Goal: Find specific page/section: Find specific page/section

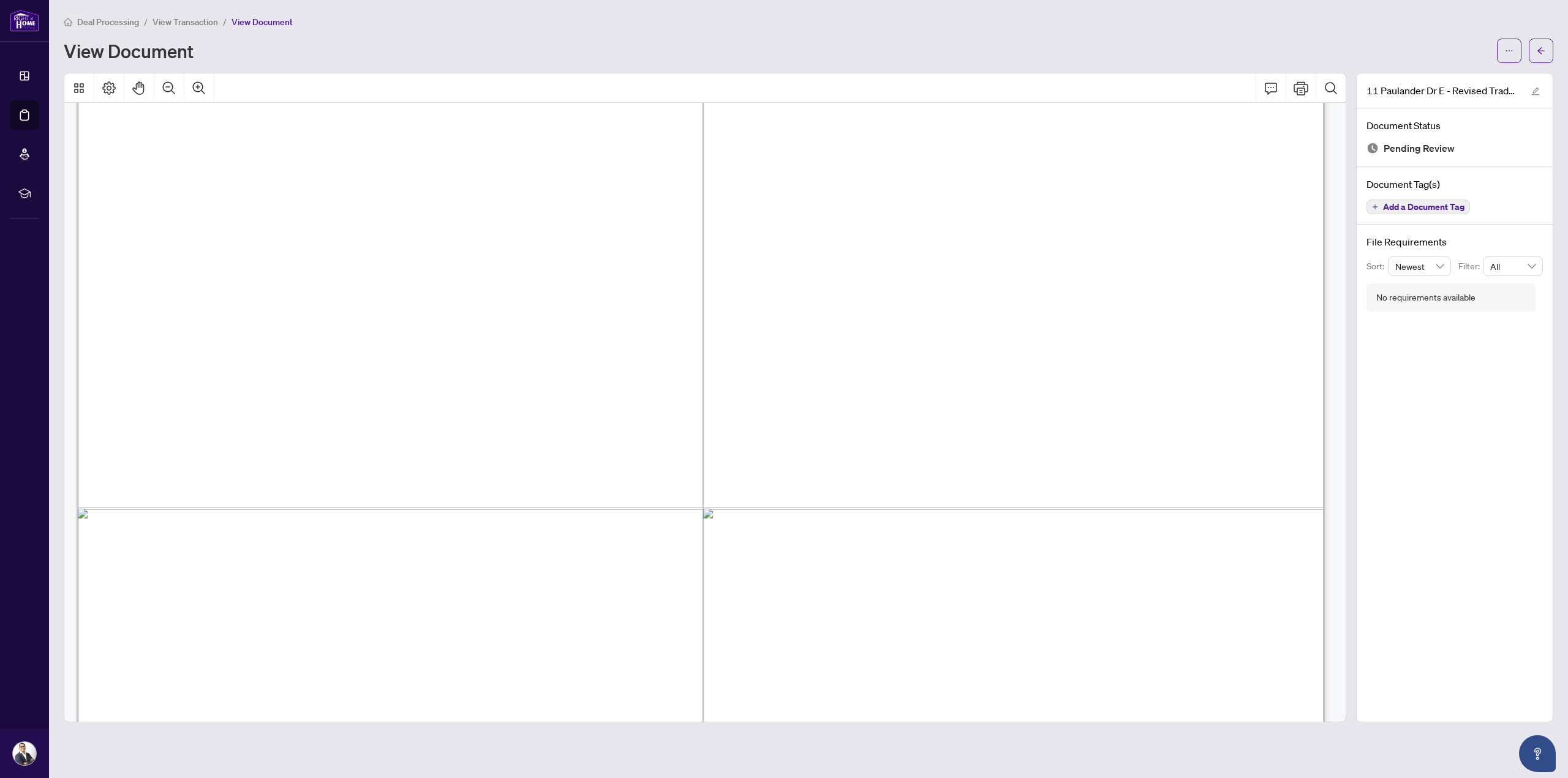
scroll to position [571, 0]
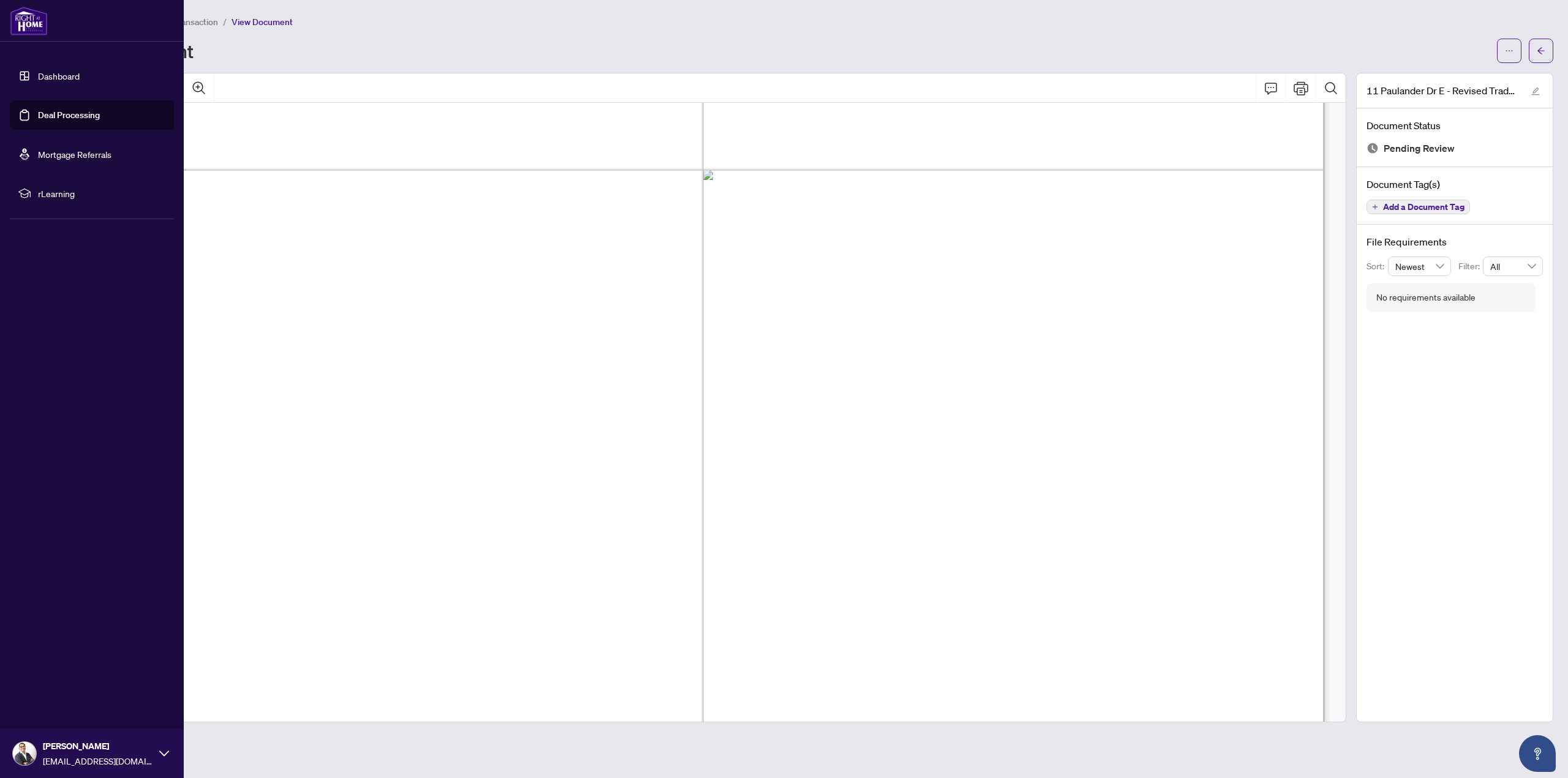
drag, startPoint x: 29, startPoint y: 117, endPoint x: 42, endPoint y: 113, distance: 13.6
click at [38, 117] on link "Deal Processing" at bounding box center [68, 116] width 62 height 11
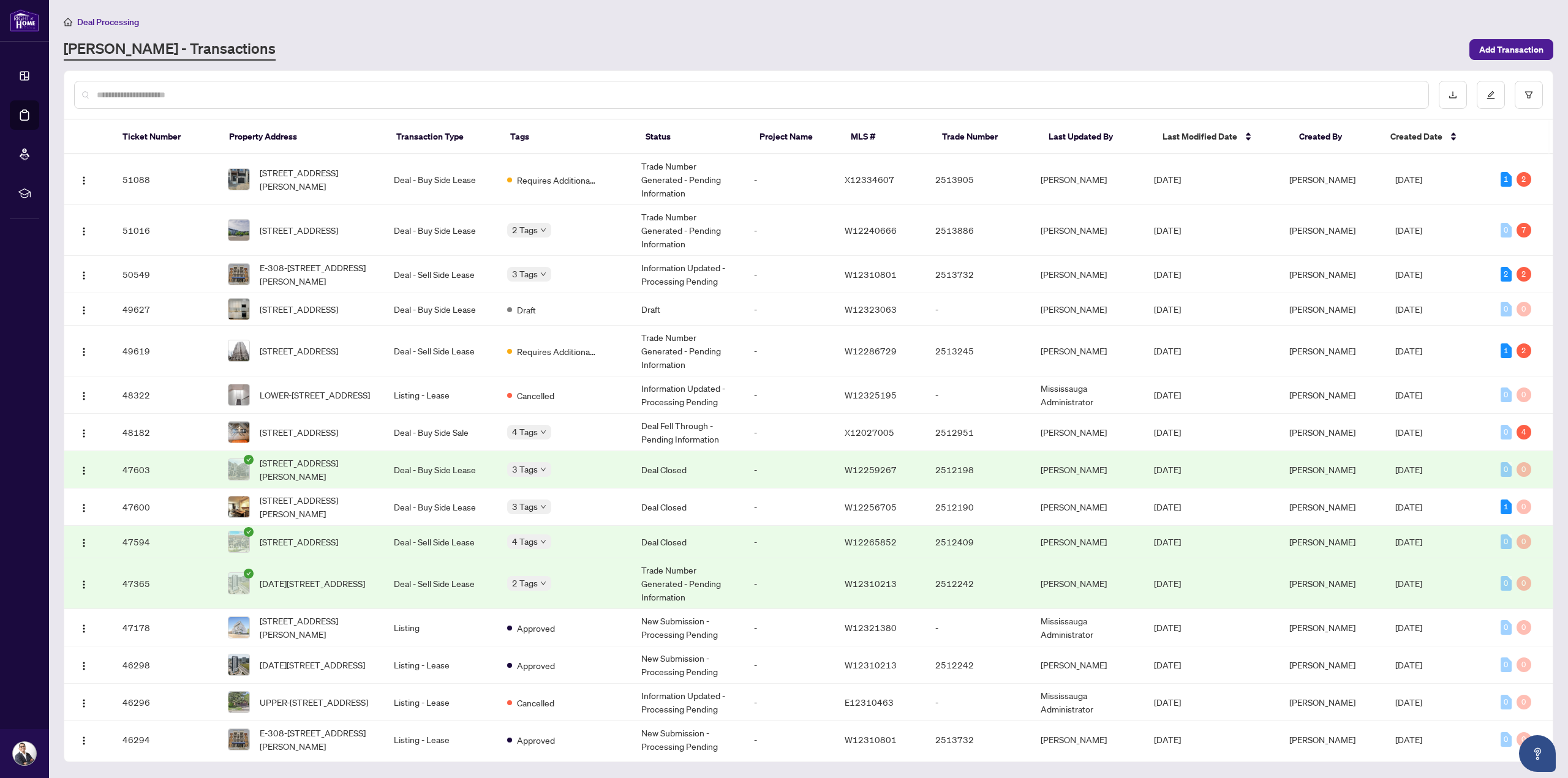
click at [362, 95] on input "text" at bounding box center [757, 95] width 1322 height 13
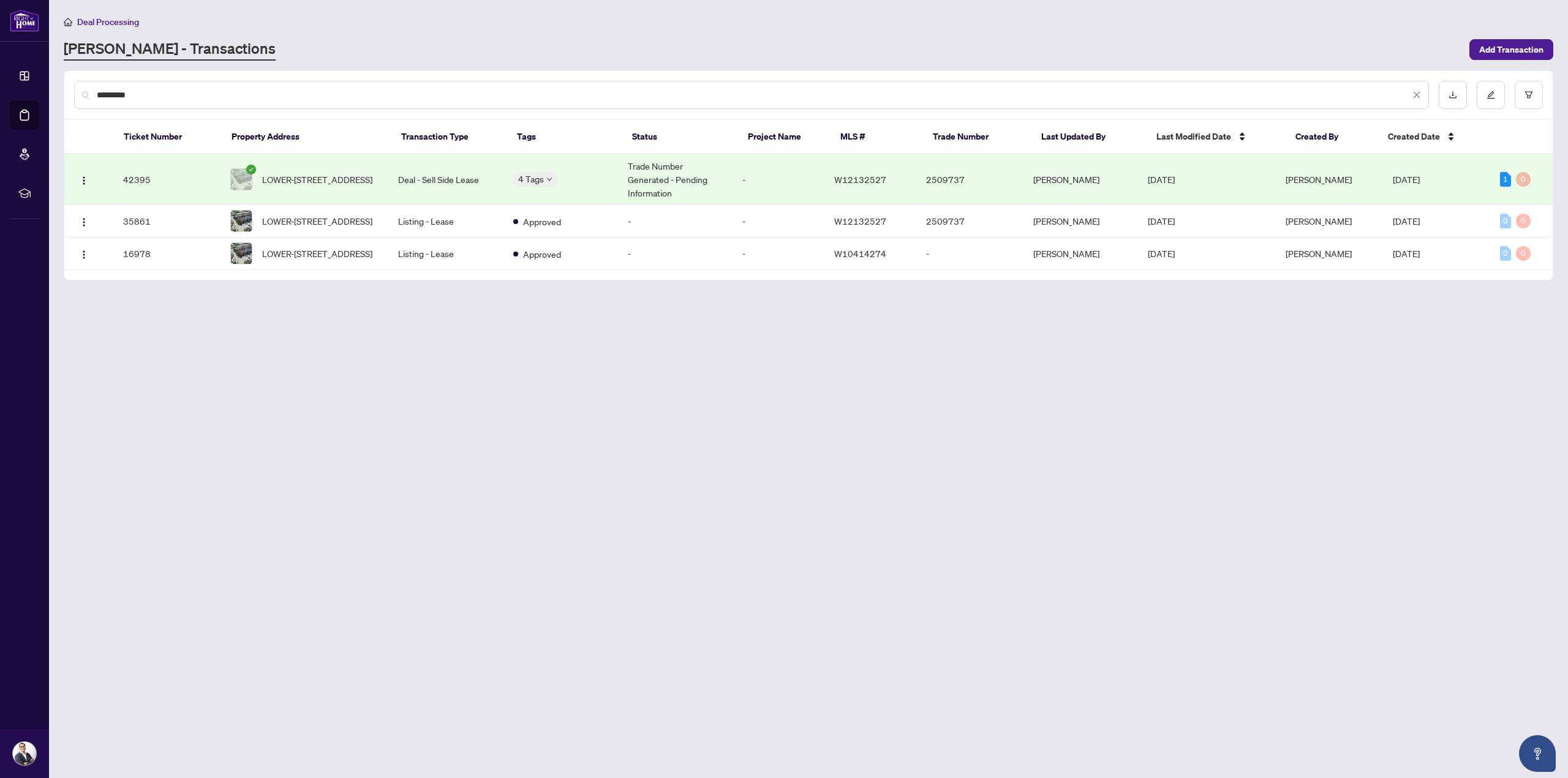
type input "*********"
click at [329, 178] on span "LOWER-[STREET_ADDRESS]" at bounding box center [317, 179] width 110 height 13
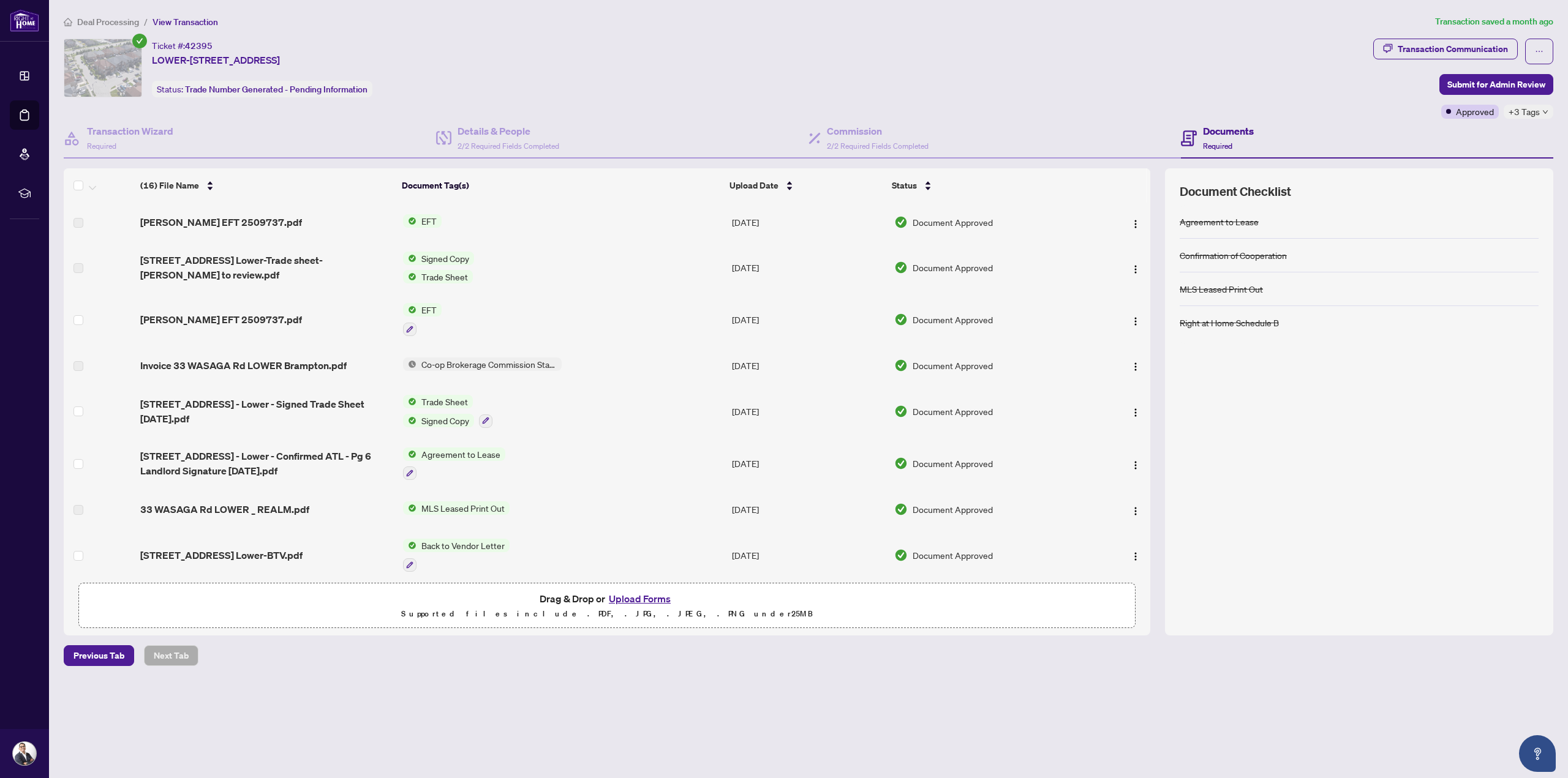
click at [454, 548] on span "Back to Vendor Letter" at bounding box center [463, 546] width 93 height 13
click at [425, 607] on span "Back to Vendor Letter" at bounding box center [448, 603] width 93 height 13
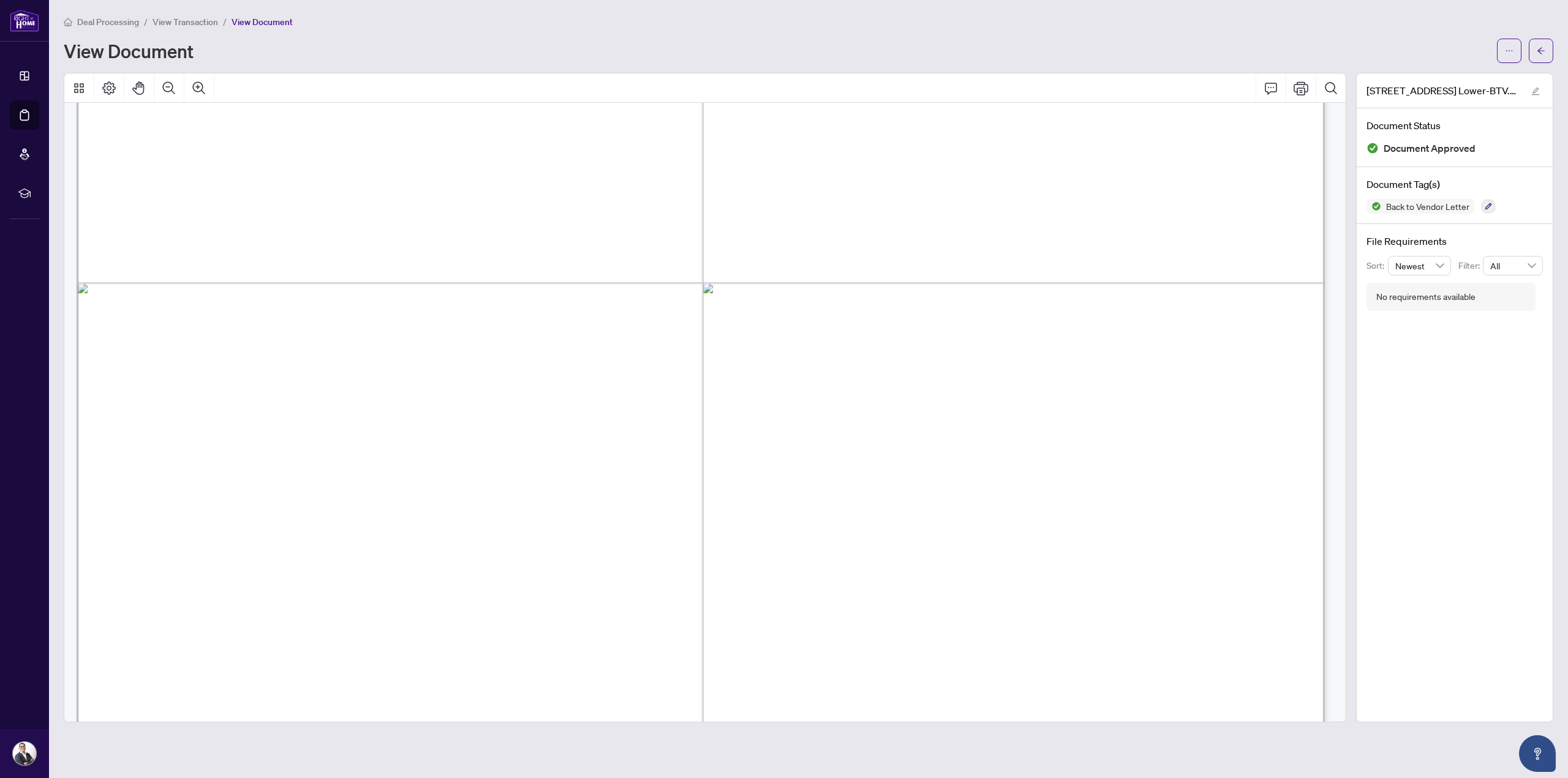
scroll to position [315, 0]
